Goal: Find specific page/section: Find specific page/section

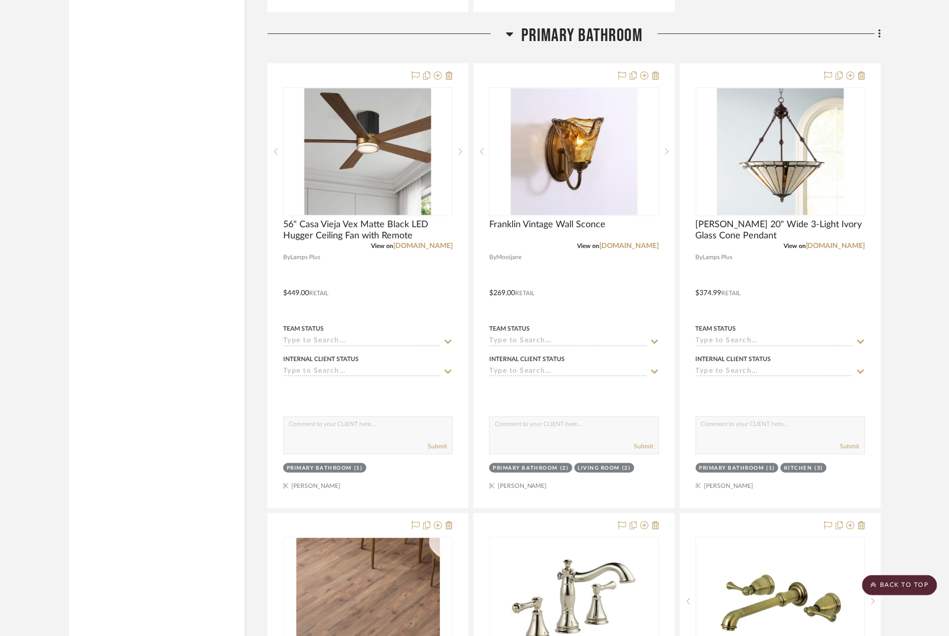
scroll to position [9762, 0]
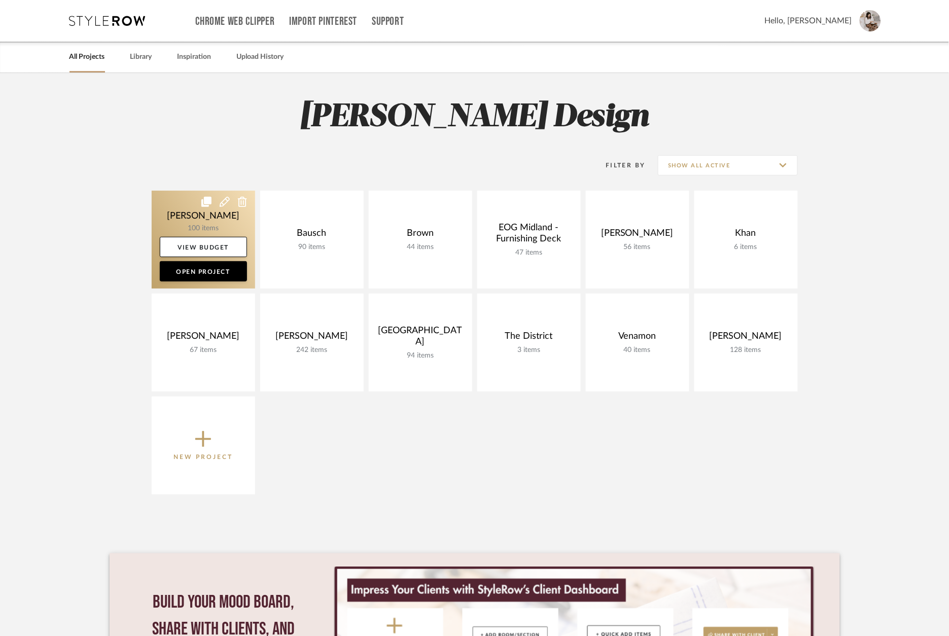
click at [211, 222] on link at bounding box center [204, 240] width 104 height 98
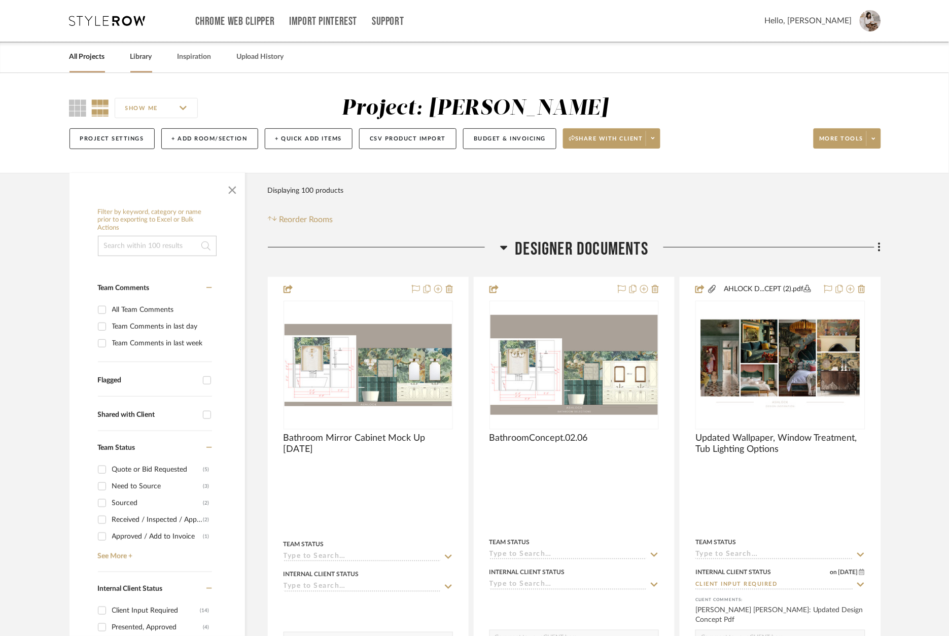
click at [140, 50] on link "Library" at bounding box center [141, 57] width 22 height 14
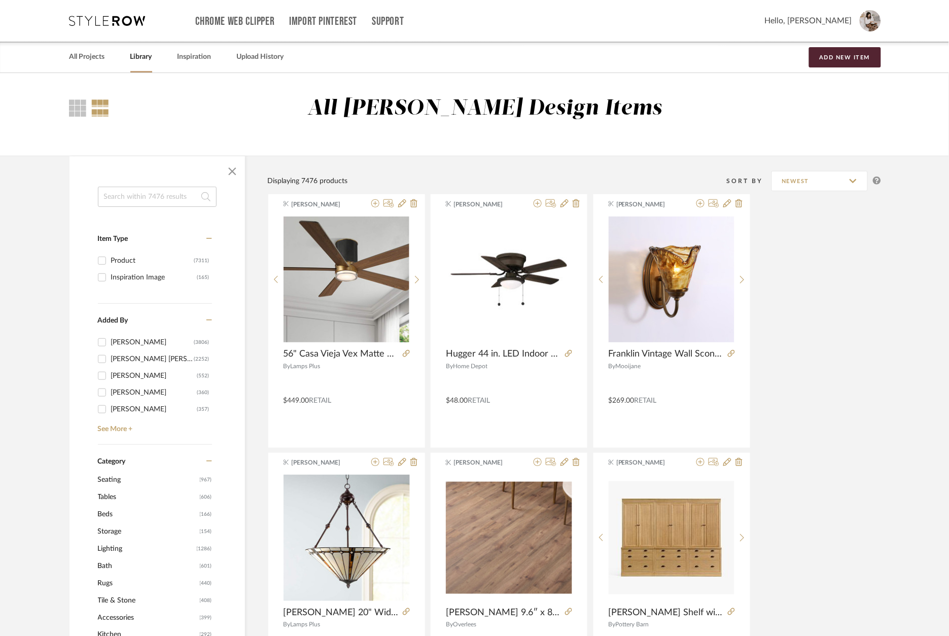
click at [134, 196] on input at bounding box center [157, 197] width 119 height 20
type input "wallpaper"
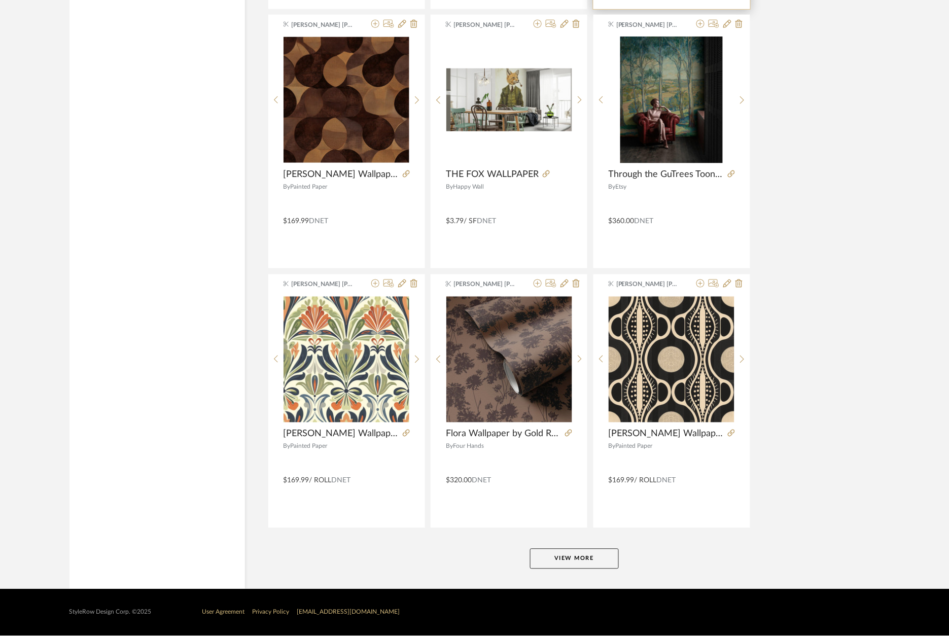
scroll to position [2806, 0]
click at [585, 558] on button "View More" at bounding box center [574, 559] width 89 height 20
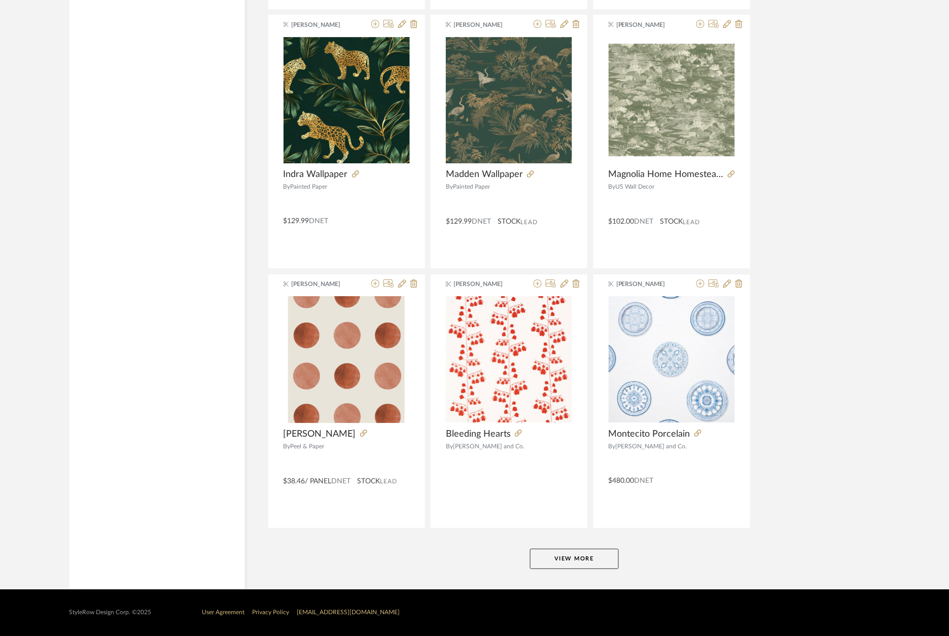
scroll to position [5923, 0]
click at [584, 554] on button "View More" at bounding box center [574, 559] width 89 height 20
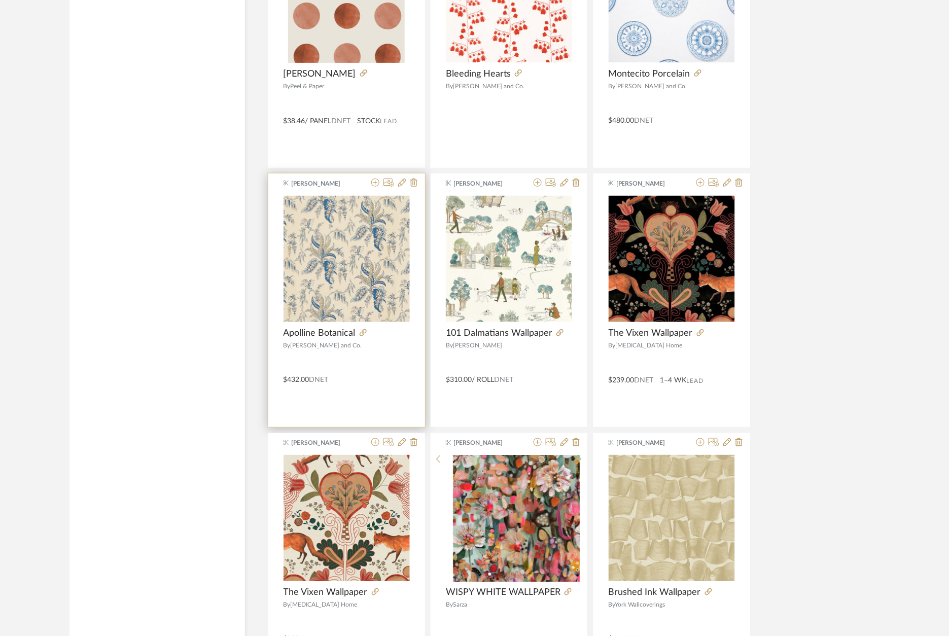
scroll to position [6293, 0]
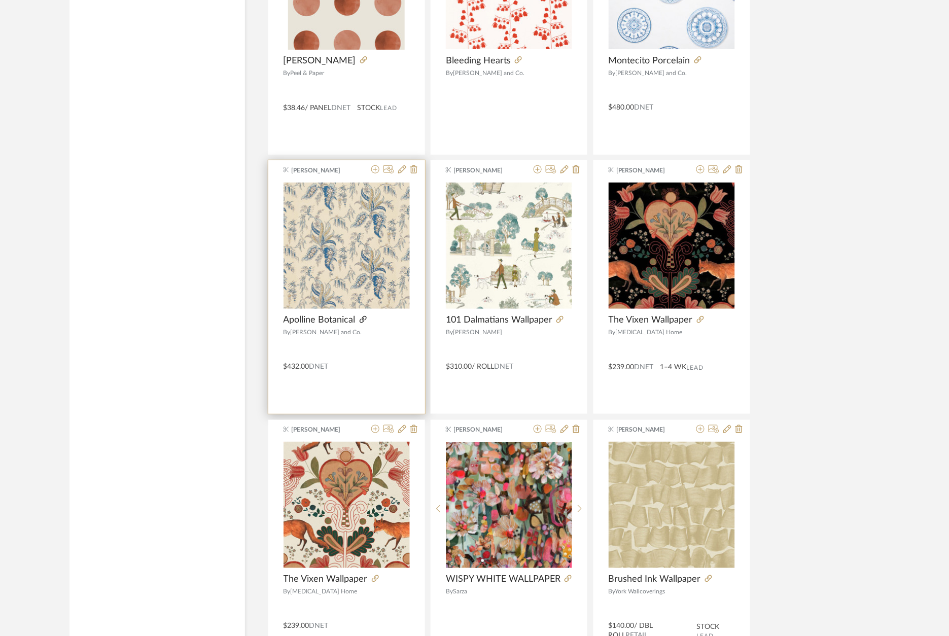
click at [364, 323] on icon at bounding box center [363, 319] width 7 height 7
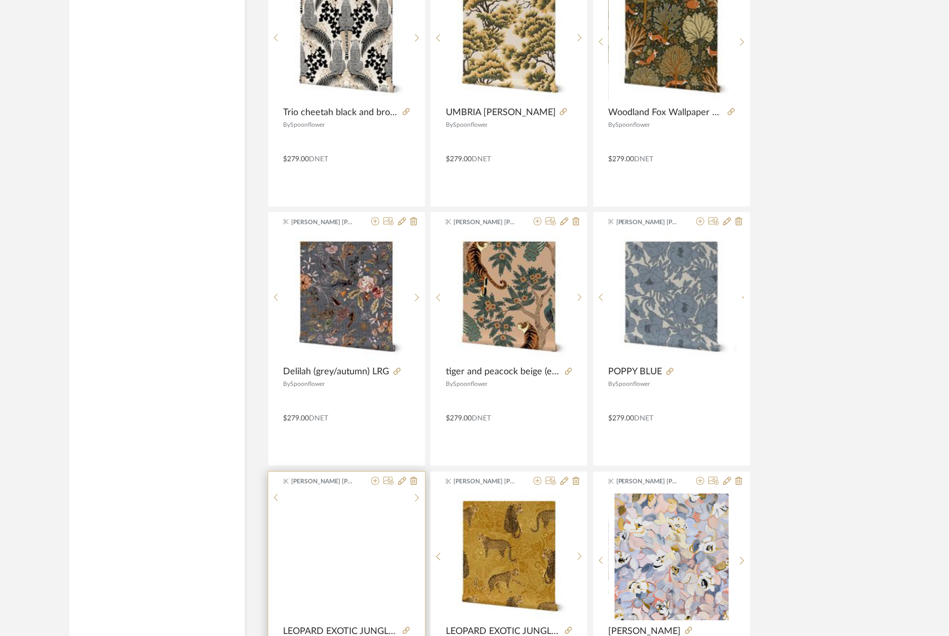
scroll to position [2091, 0]
